Goal: Transaction & Acquisition: Purchase product/service

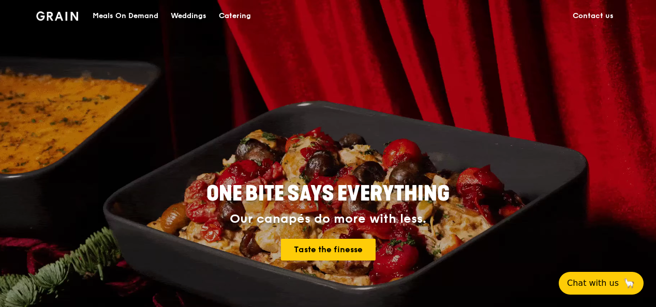
click at [237, 14] on div "Catering" at bounding box center [235, 16] width 32 height 31
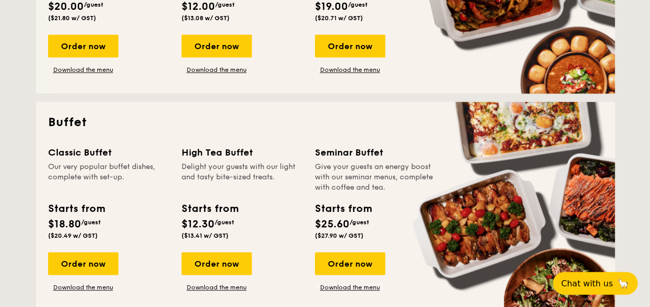
scroll to position [414, 0]
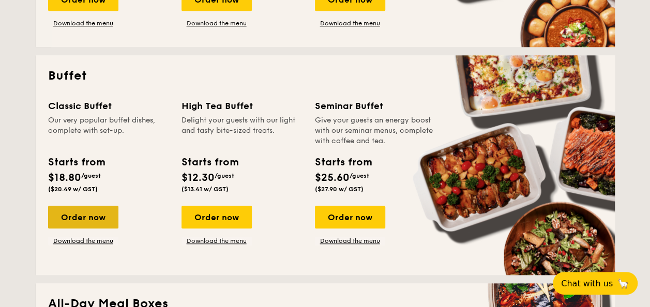
click at [100, 218] on div "Order now" at bounding box center [83, 217] width 70 height 23
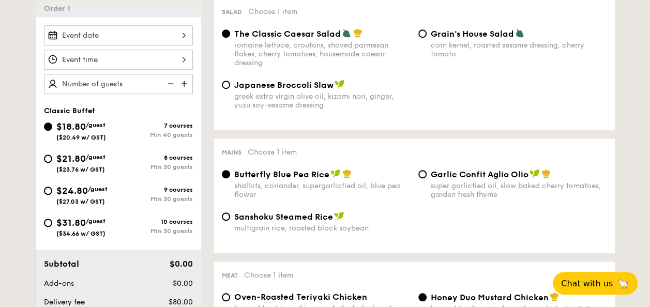
scroll to position [310, 0]
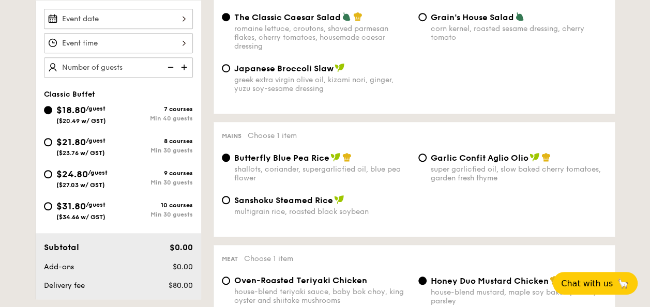
click at [52, 170] on div "$24.80 /guest ($27.03 w/ GST)" at bounding box center [81, 178] width 75 height 22
click at [52, 170] on input "$24.80 /guest ($27.03 w/ GST) 9 courses Min 30 guests" at bounding box center [48, 174] width 8 height 8
radio input "true"
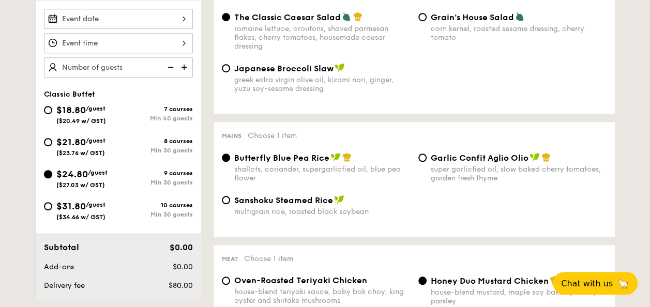
radio input "true"
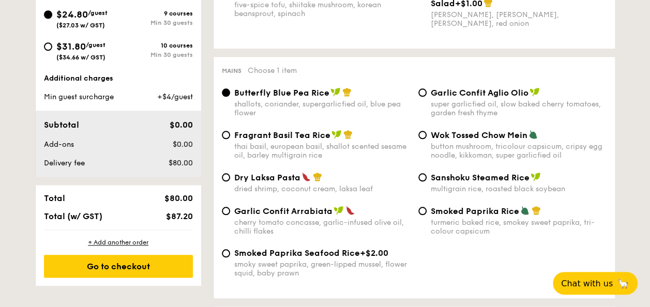
scroll to position [466, 0]
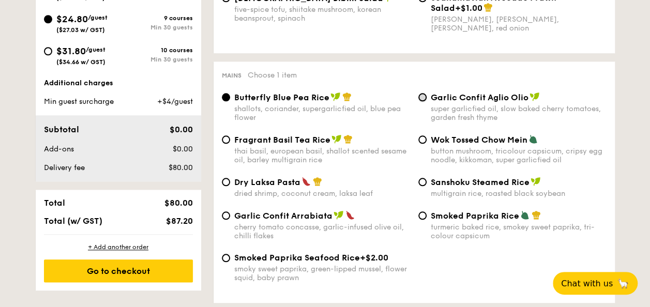
click at [423, 101] on input "Garlic Confit Aglio Olio super garlicfied oil, slow baked cherry tomatoes, gard…" at bounding box center [423, 97] width 8 height 8
radio input "true"
click at [222, 222] on div "Garlic Confit Arrabiata cherry tomato concasse, garlic-infused olive oil, chill…" at bounding box center [316, 226] width 197 height 30
click at [222, 220] on input "Garlic Confit Arrabiata cherry tomato concasse, garlic-infused olive oil, chill…" at bounding box center [226, 216] width 8 height 8
radio input "true"
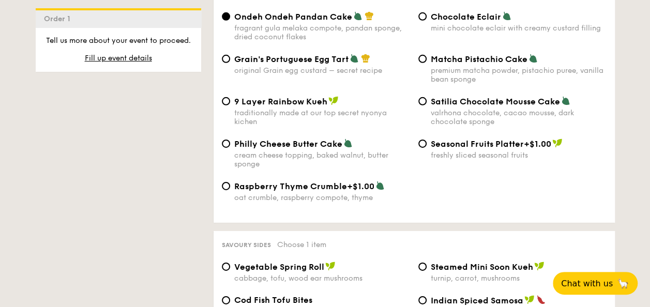
scroll to position [1552, 0]
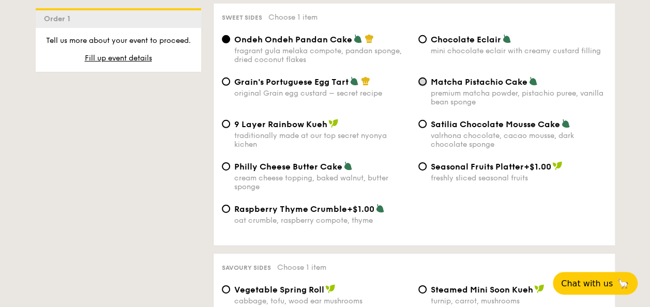
click at [423, 86] on input "Matcha Pistachio Cake premium matcha powder, pistachio puree, vanilla bean spon…" at bounding box center [423, 82] width 8 height 8
radio input "true"
click at [420, 128] on input "Satilia Chocolate Mousse Cake valrhona chocolate, cacao mousse, dark chocolate …" at bounding box center [423, 124] width 8 height 8
radio input "true"
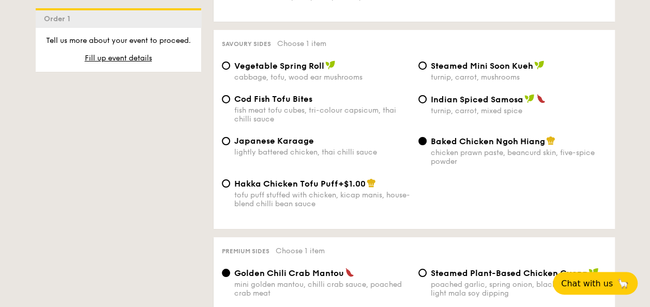
scroll to position [1811, 0]
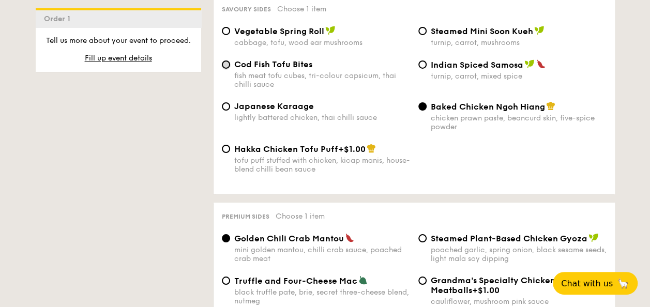
click at [229, 69] on input "Cod Fish Tofu Bites fish meat tofu cubes, tri-colour capsicum, thai chilli sauce" at bounding box center [226, 65] width 8 height 8
radio input "true"
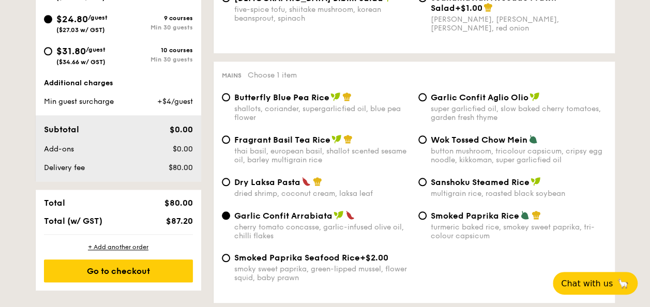
scroll to position [517, 0]
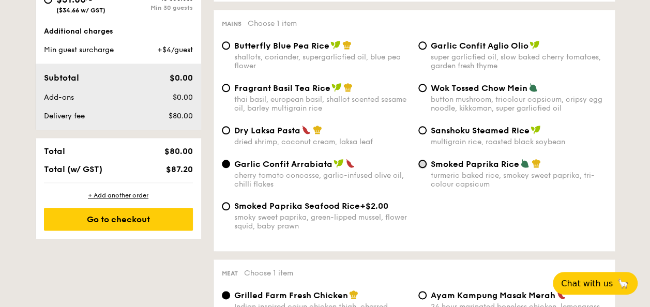
click at [425, 167] on input "Smoked Paprika Rice turmeric baked rice, smokey sweet paprika, tri-colour capsi…" at bounding box center [423, 164] width 8 height 8
radio input "true"
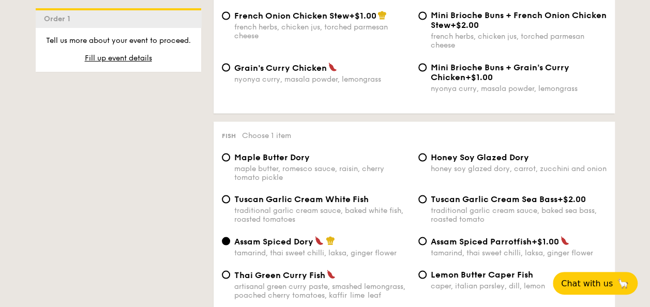
scroll to position [983, 0]
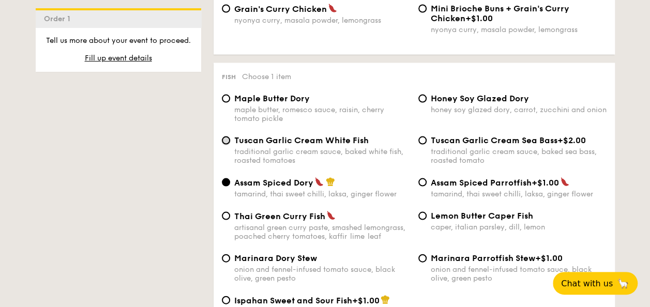
click at [228, 145] on input "Tuscan Garlic Cream White Fish traditional garlic cream sauce, baked white fish…" at bounding box center [226, 141] width 8 height 8
radio input "true"
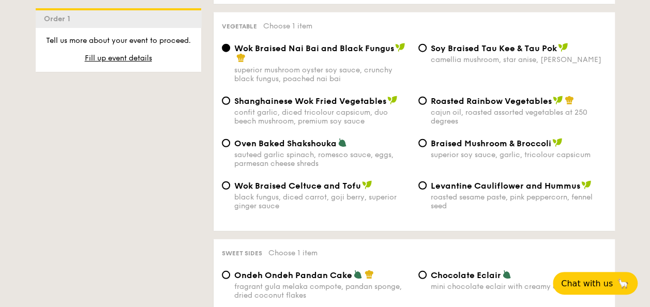
scroll to position [1293, 0]
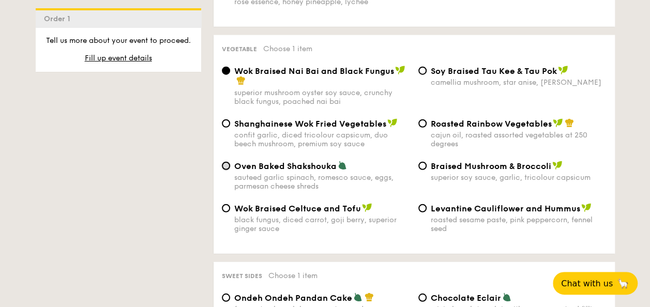
click at [225, 170] on input "Oven Baked Shakshouka sauteed garlic spinach, romesco sauce, eggs, parmesan che…" at bounding box center [226, 166] width 8 height 8
radio input "true"
click at [421, 128] on input "Roasted Rainbow Vegetables cajun oil, roasted assorted vegetables at 250 degrees" at bounding box center [423, 124] width 8 height 8
radio input "true"
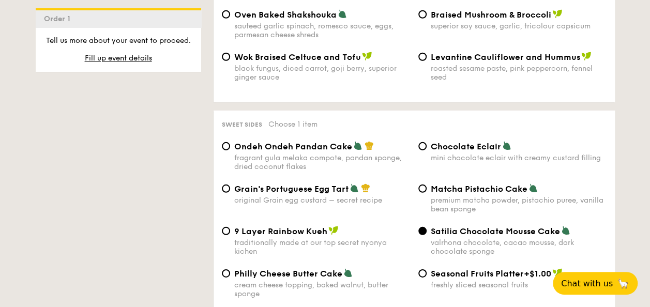
scroll to position [1500, 0]
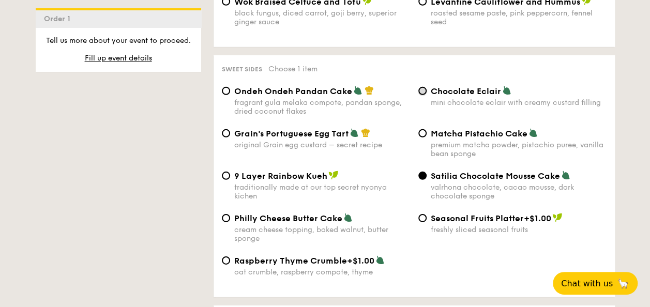
click at [422, 95] on input "Chocolate Eclair mini chocolate eclair with creamy custard filling" at bounding box center [423, 91] width 8 height 8
radio input "true"
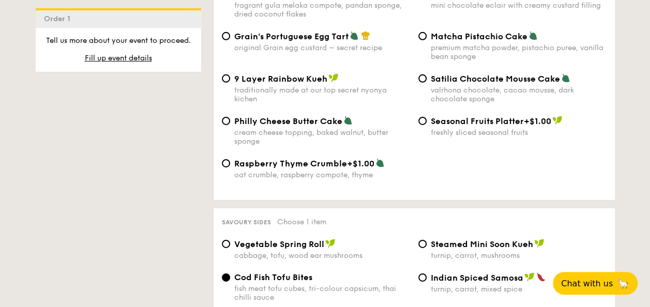
scroll to position [1552, 0]
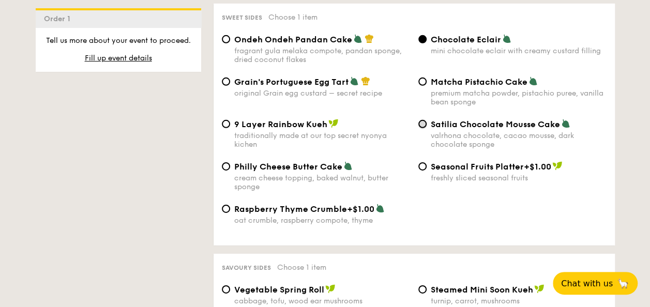
click at [425, 128] on input "Satilia Chocolate Mousse Cake valrhona chocolate, cacao mousse, dark chocolate …" at bounding box center [423, 124] width 8 height 8
radio input "true"
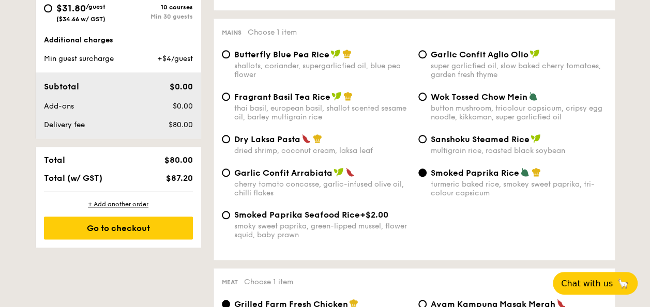
scroll to position [250, 0]
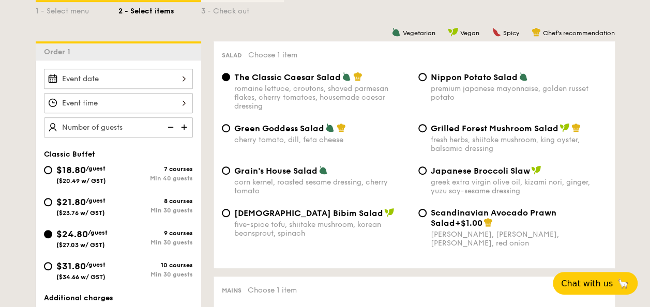
click at [175, 78] on div at bounding box center [118, 79] width 149 height 20
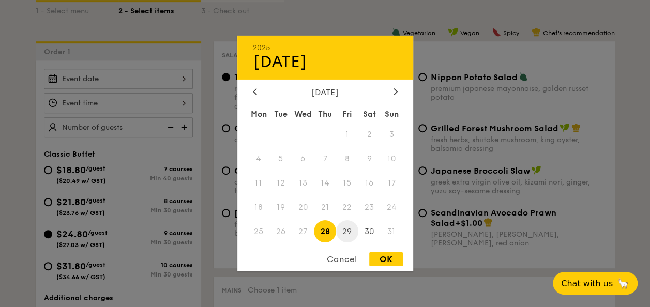
click at [348, 231] on span "29" at bounding box center [347, 231] width 22 height 22
click at [377, 257] on div "OK" at bounding box center [386, 259] width 34 height 14
type input "Aug 29, 2025"
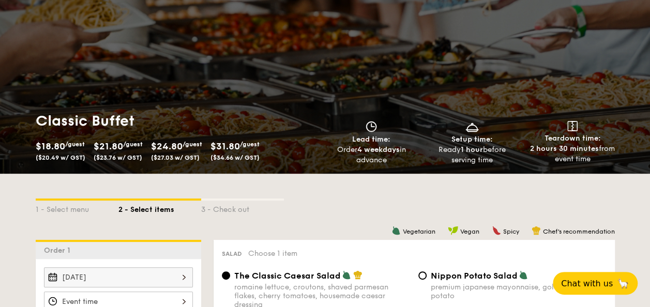
scroll to position [155, 0]
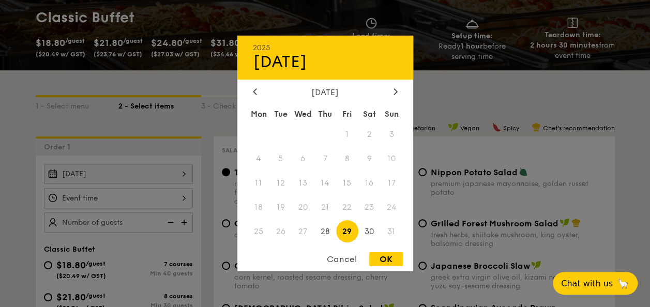
click at [178, 177] on div "Aug 29, 2025 2025 Aug 29 August 2025 Mon Tue Wed Thu Fri Sat Sun 1 2 3 4 5 6 7 …" at bounding box center [118, 174] width 149 height 20
click at [394, 88] on icon at bounding box center [395, 91] width 3 height 6
click at [258, 89] on div at bounding box center [254, 92] width 9 height 10
click at [351, 260] on div "Cancel" at bounding box center [342, 259] width 51 height 14
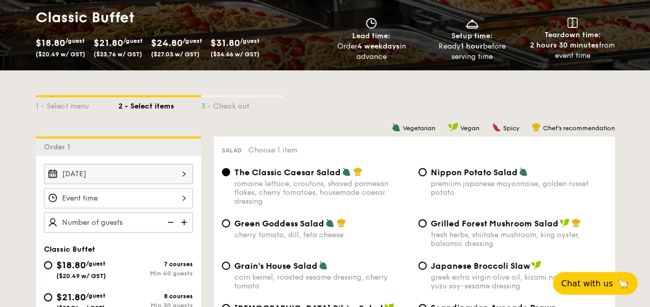
click at [120, 195] on div at bounding box center [118, 198] width 149 height 20
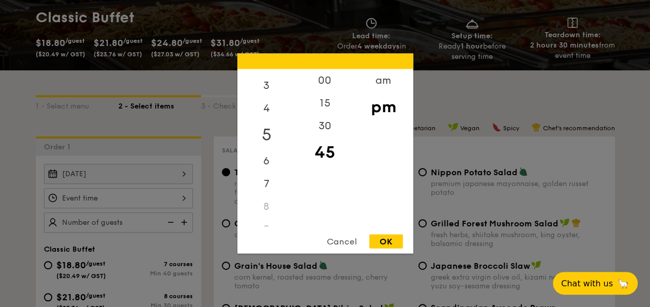
scroll to position [103, 0]
click at [267, 125] on div "6" at bounding box center [266, 125] width 58 height 30
click at [268, 79] on div "12" at bounding box center [266, 84] width 58 height 30
click at [325, 80] on div "00" at bounding box center [325, 84] width 58 height 30
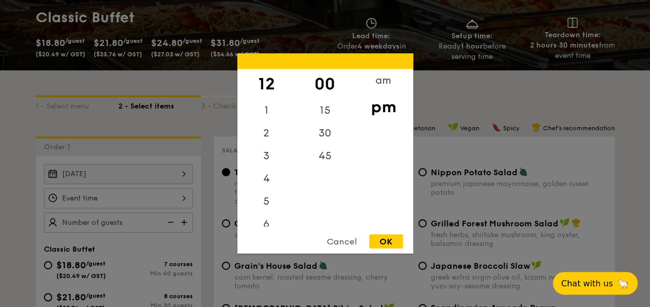
click at [379, 239] on div "OK" at bounding box center [386, 242] width 34 height 14
type input "12:00PM"
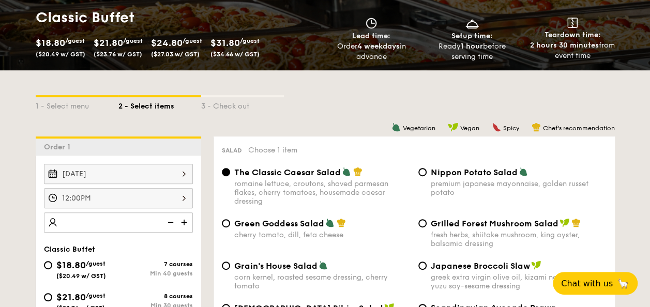
click at [189, 220] on img at bounding box center [185, 223] width 16 height 20
click at [173, 219] on img at bounding box center [170, 223] width 16 height 20
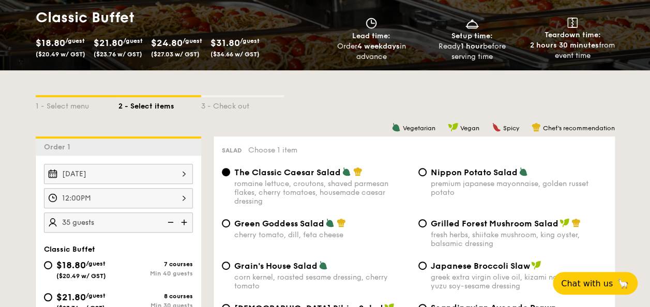
type input "30 guests"
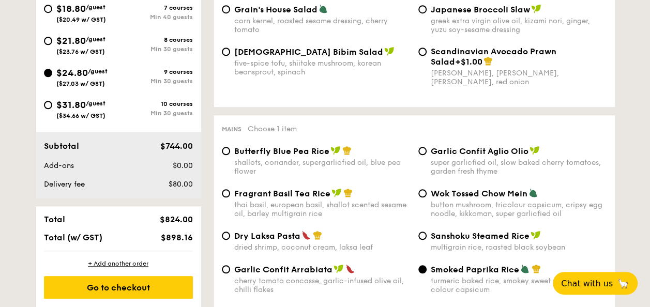
scroll to position [414, 0]
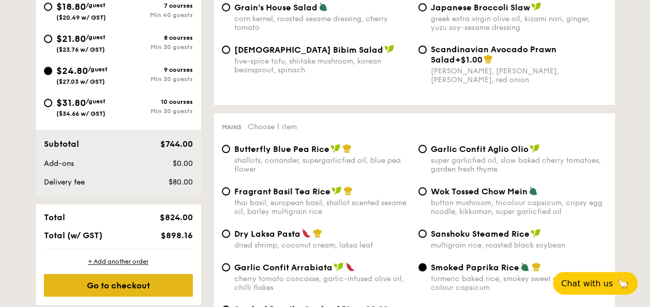
click at [118, 280] on div "Go to checkout" at bounding box center [118, 285] width 149 height 23
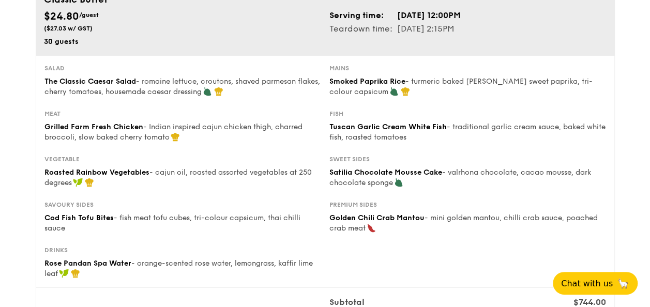
scroll to position [103, 0]
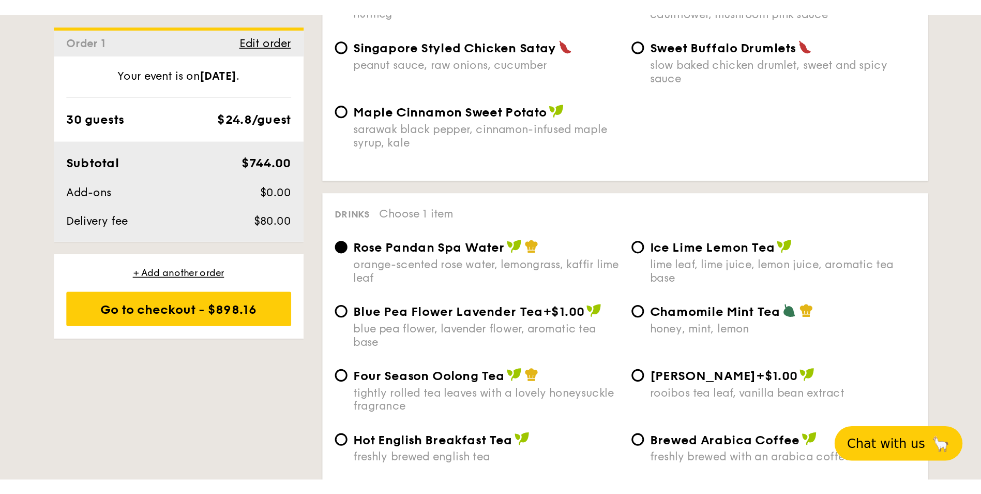
scroll to position [2113, 0]
